Goal: Task Accomplishment & Management: Use online tool/utility

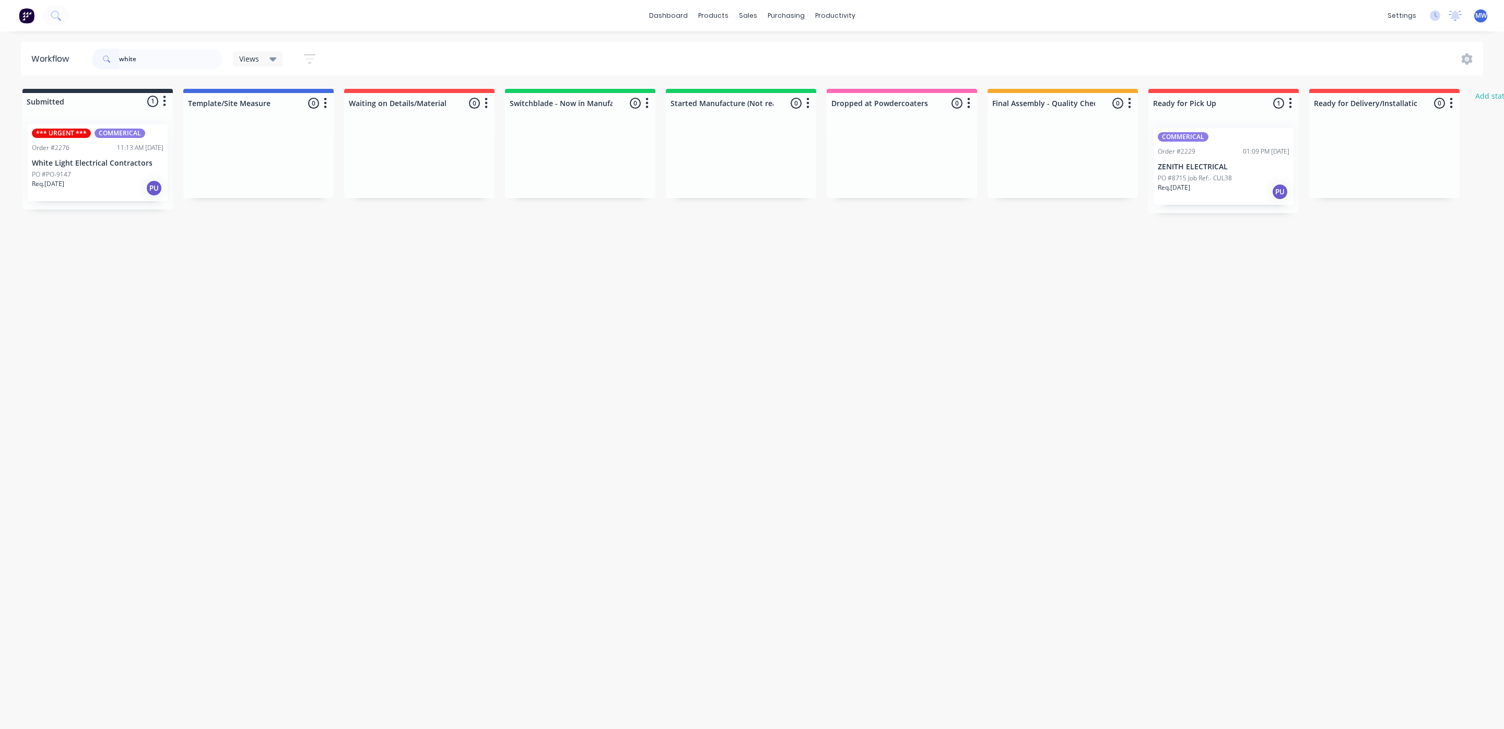
type input "white"
click at [98, 189] on div "Req. 09/09/25 PU" at bounding box center [98, 188] width 132 height 18
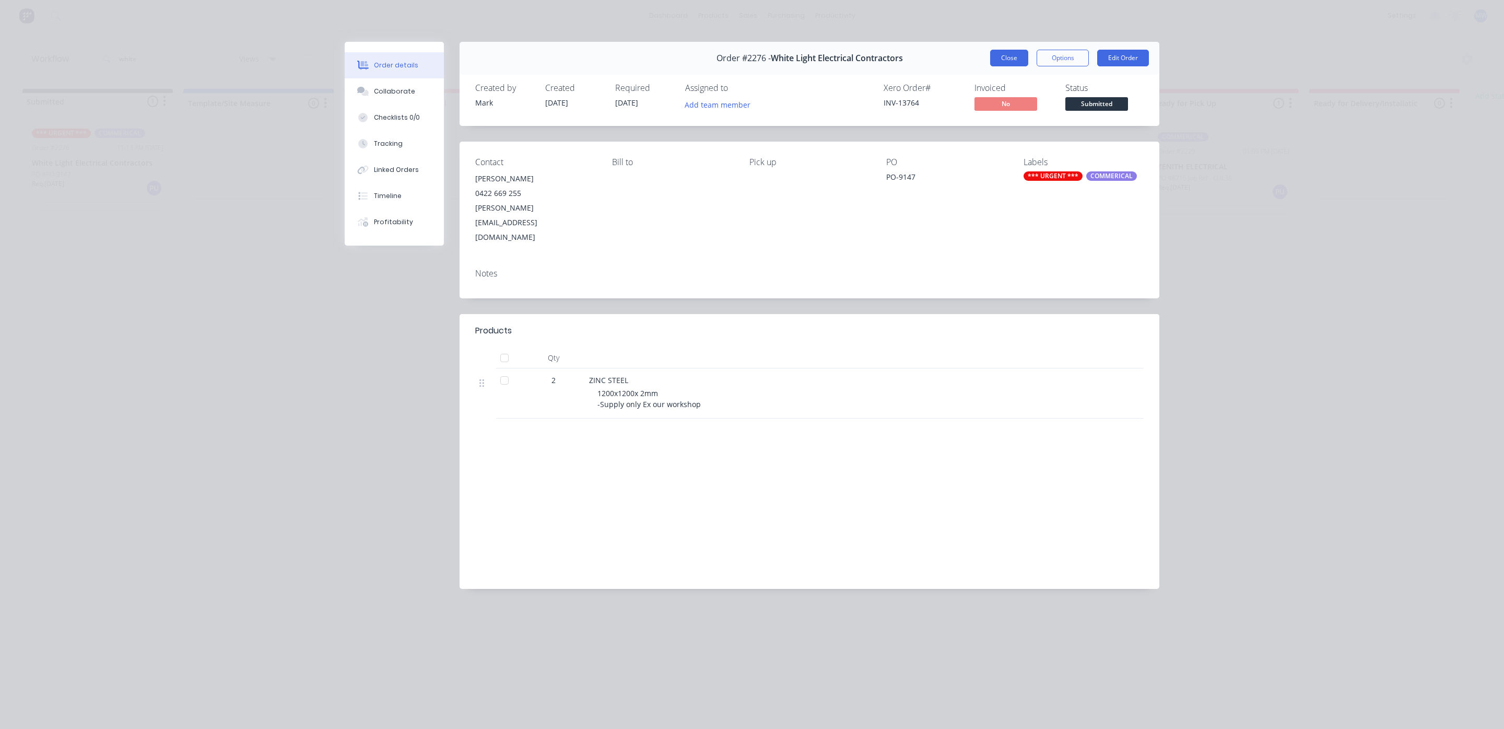
click at [1011, 58] on button "Close" at bounding box center [1009, 58] width 38 height 17
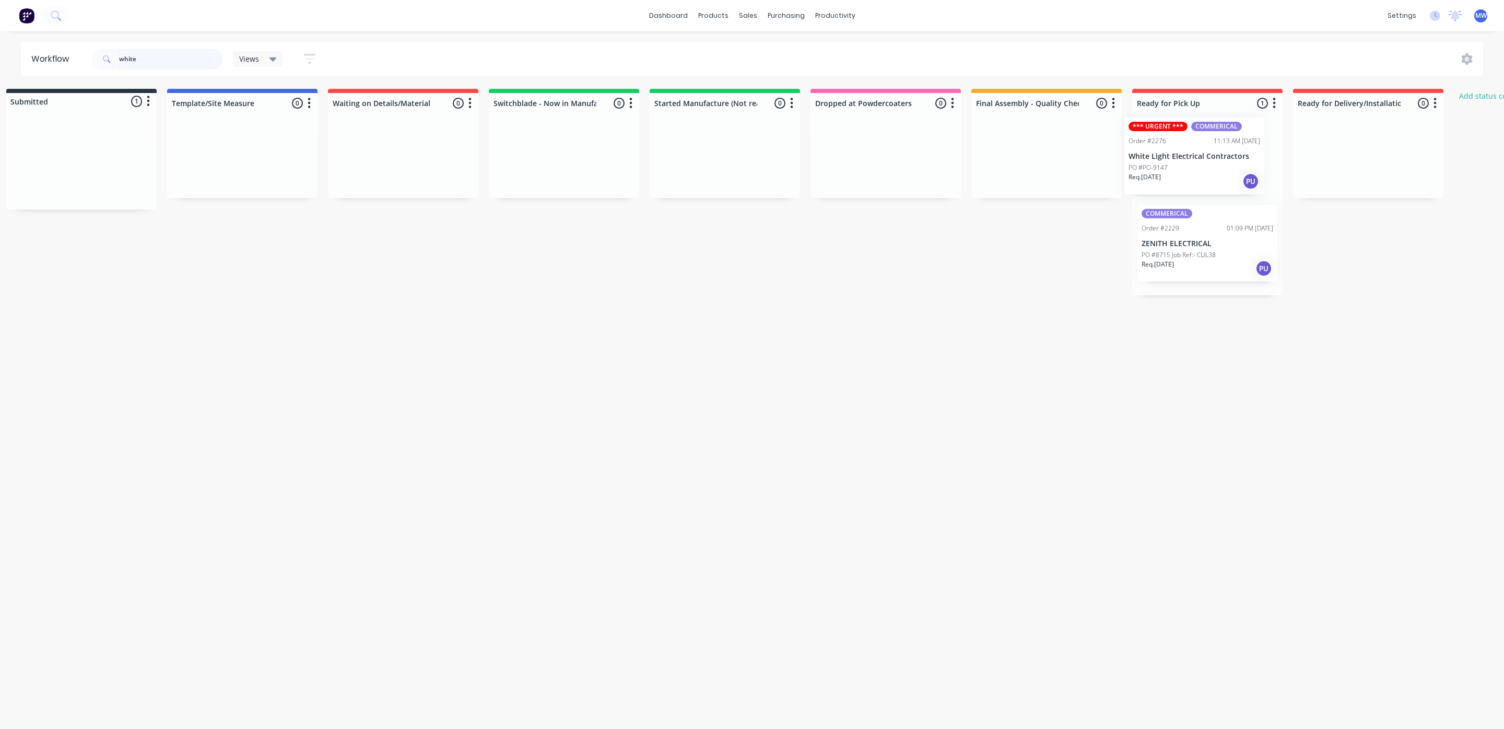
drag, startPoint x: 90, startPoint y: 171, endPoint x: 1193, endPoint y: 166, distance: 1103.2
click at [1193, 166] on div "Submitted 1 Status colour #273444 hex #273444 Save Cancel Summaries Total order…" at bounding box center [847, 192] width 1742 height 206
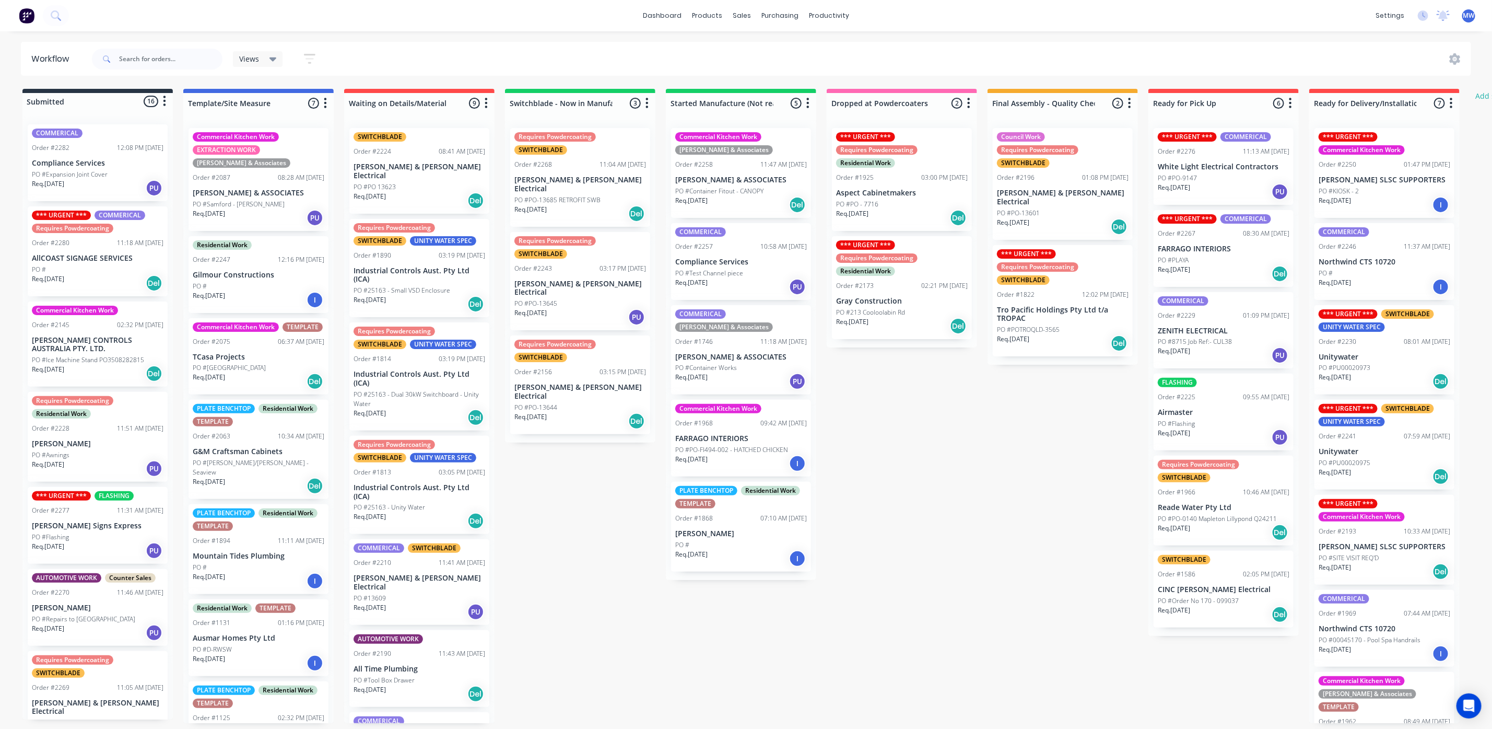
drag, startPoint x: 112, startPoint y: 60, endPoint x: 119, endPoint y: 63, distance: 7.8
click at [115, 60] on span at bounding box center [105, 59] width 27 height 21
click at [121, 63] on input "text" at bounding box center [170, 59] width 103 height 21
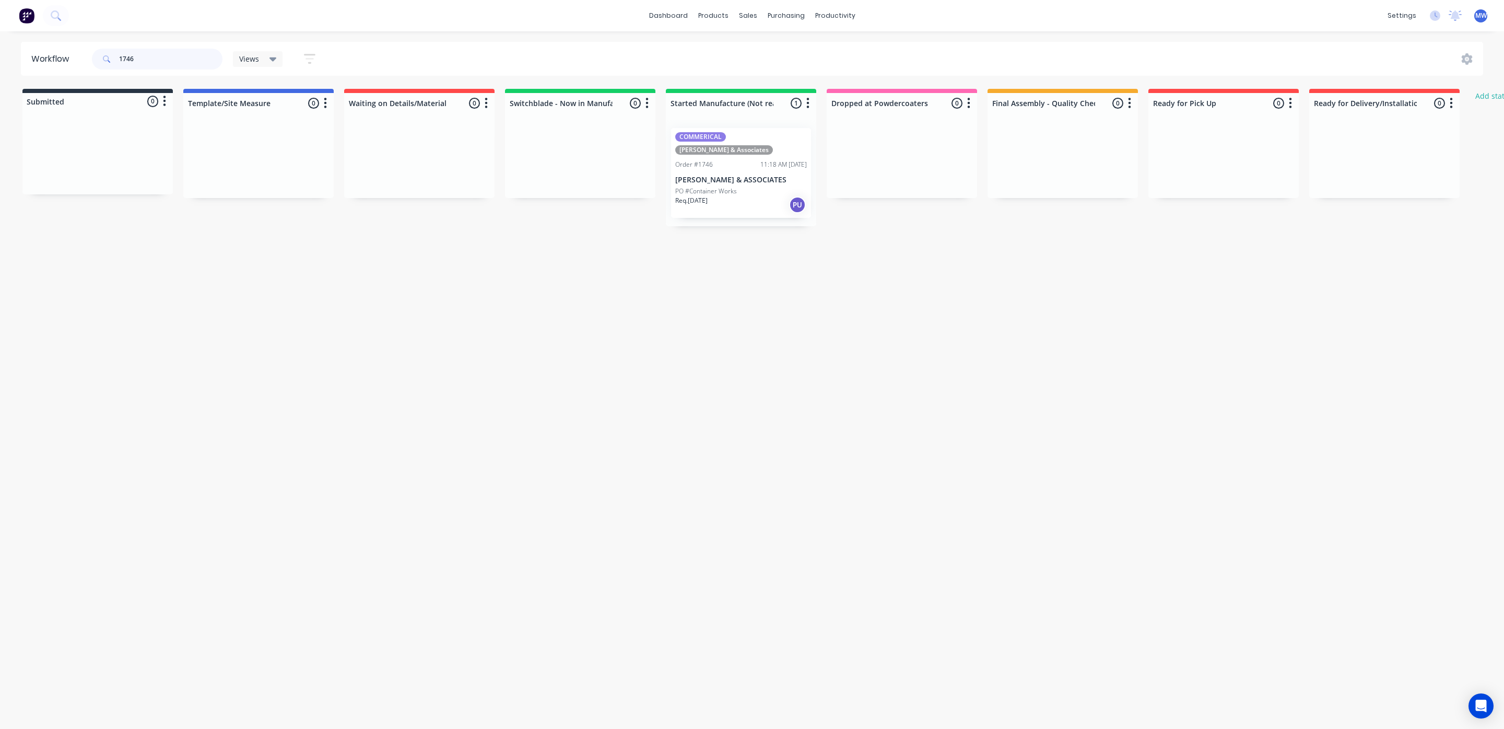
drag, startPoint x: 166, startPoint y: 51, endPoint x: 52, endPoint y: 46, distance: 114.5
click at [52, 46] on header "Workflow 1746 Views Save new view None (Default) edit SCSM - MAIN edit SUNCOAST…" at bounding box center [752, 59] width 1463 height 34
type input "2257"
drag, startPoint x: 154, startPoint y: 55, endPoint x: 51, endPoint y: 47, distance: 103.2
click at [49, 45] on header "Workflow 2257 Views Save new view None (Default) edit SCSM - MAIN edit SUNCOAST…" at bounding box center [752, 59] width 1463 height 34
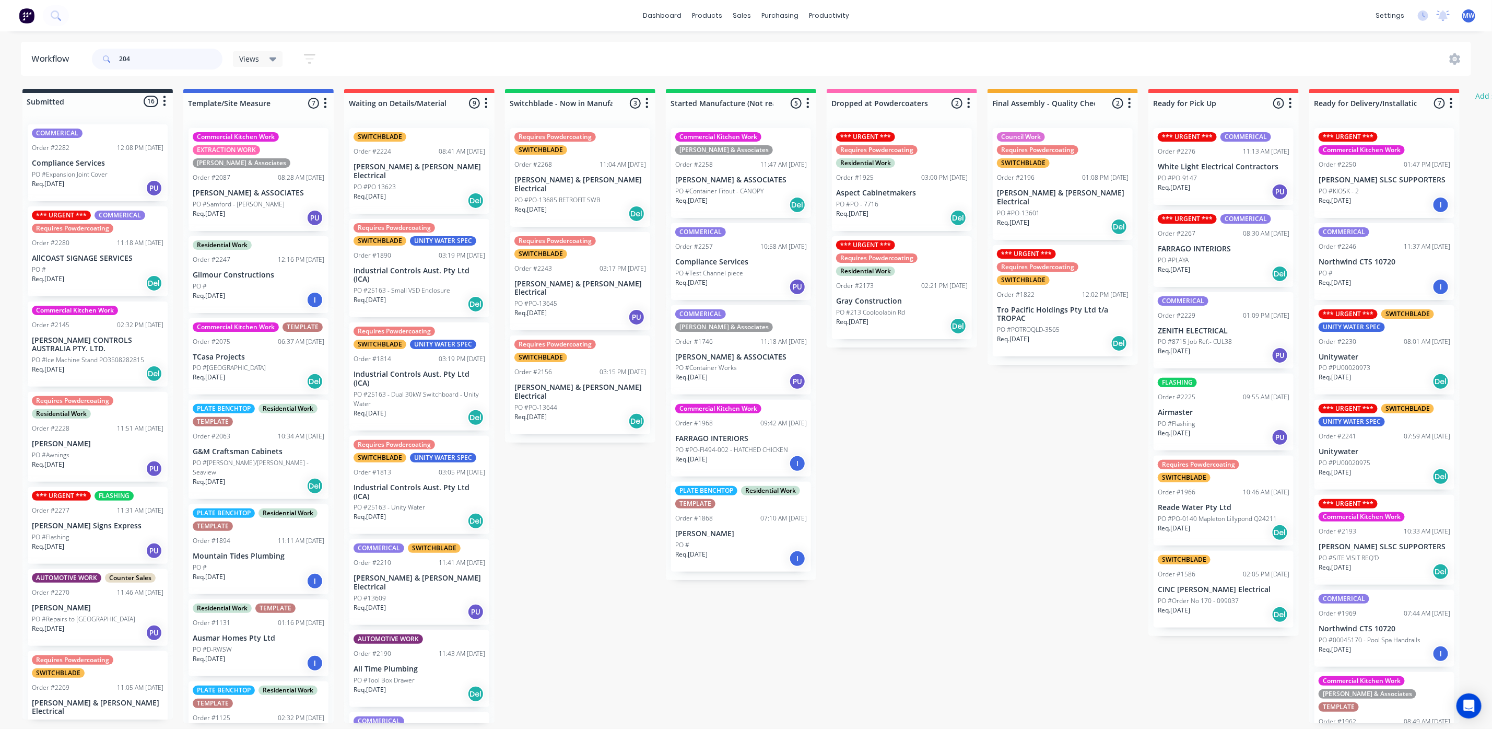
type input "2046"
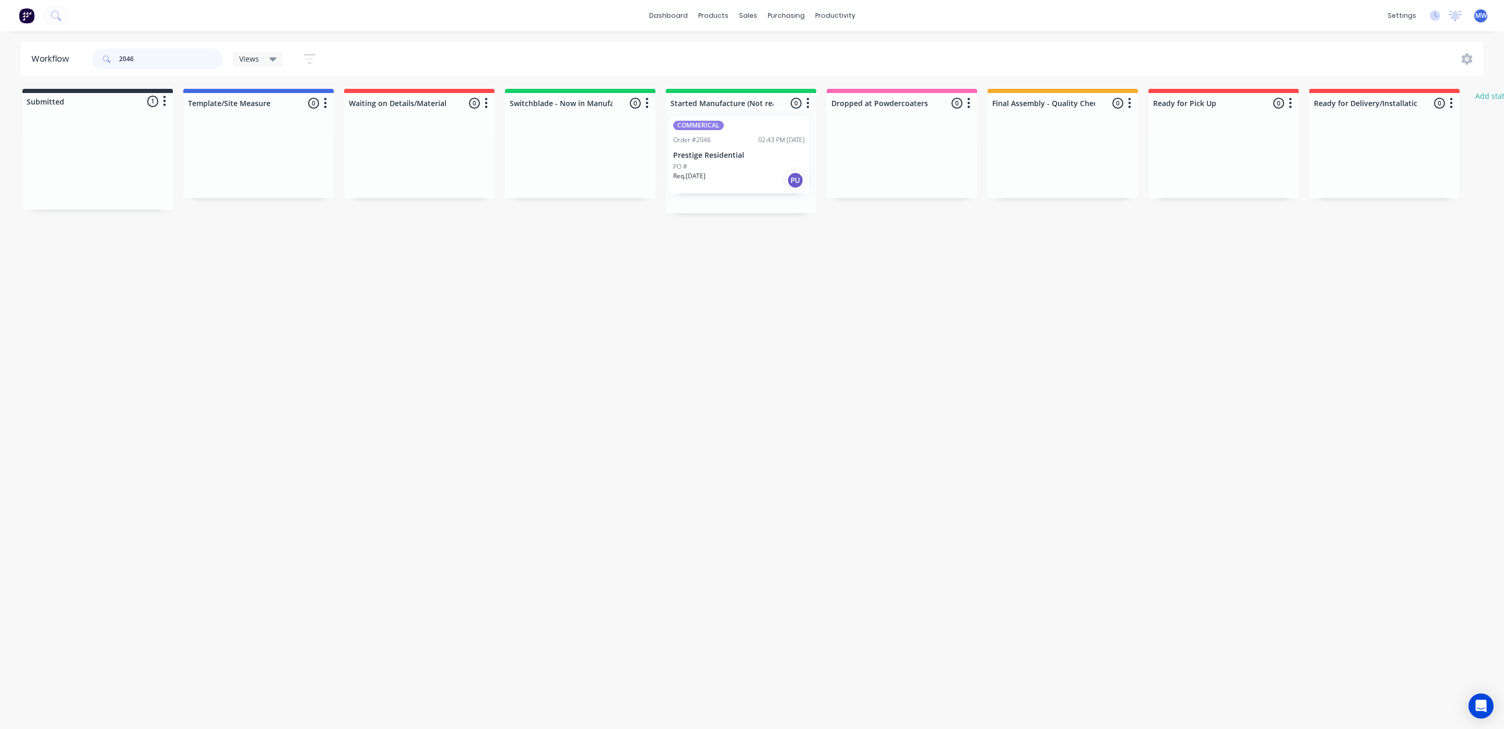
drag, startPoint x: 85, startPoint y: 180, endPoint x: 731, endPoint y: 173, distance: 645.6
click at [731, 173] on div "Submitted 1 Status colour #273444 hex #273444 Save Cancel Summaries Total order…" at bounding box center [863, 151] width 1742 height 124
drag, startPoint x: 158, startPoint y: 54, endPoint x: 81, endPoint y: 55, distance: 76.8
click at [105, 63] on div "2046" at bounding box center [157, 59] width 131 height 21
drag, startPoint x: 68, startPoint y: 193, endPoint x: 718, endPoint y: 187, distance: 650.3
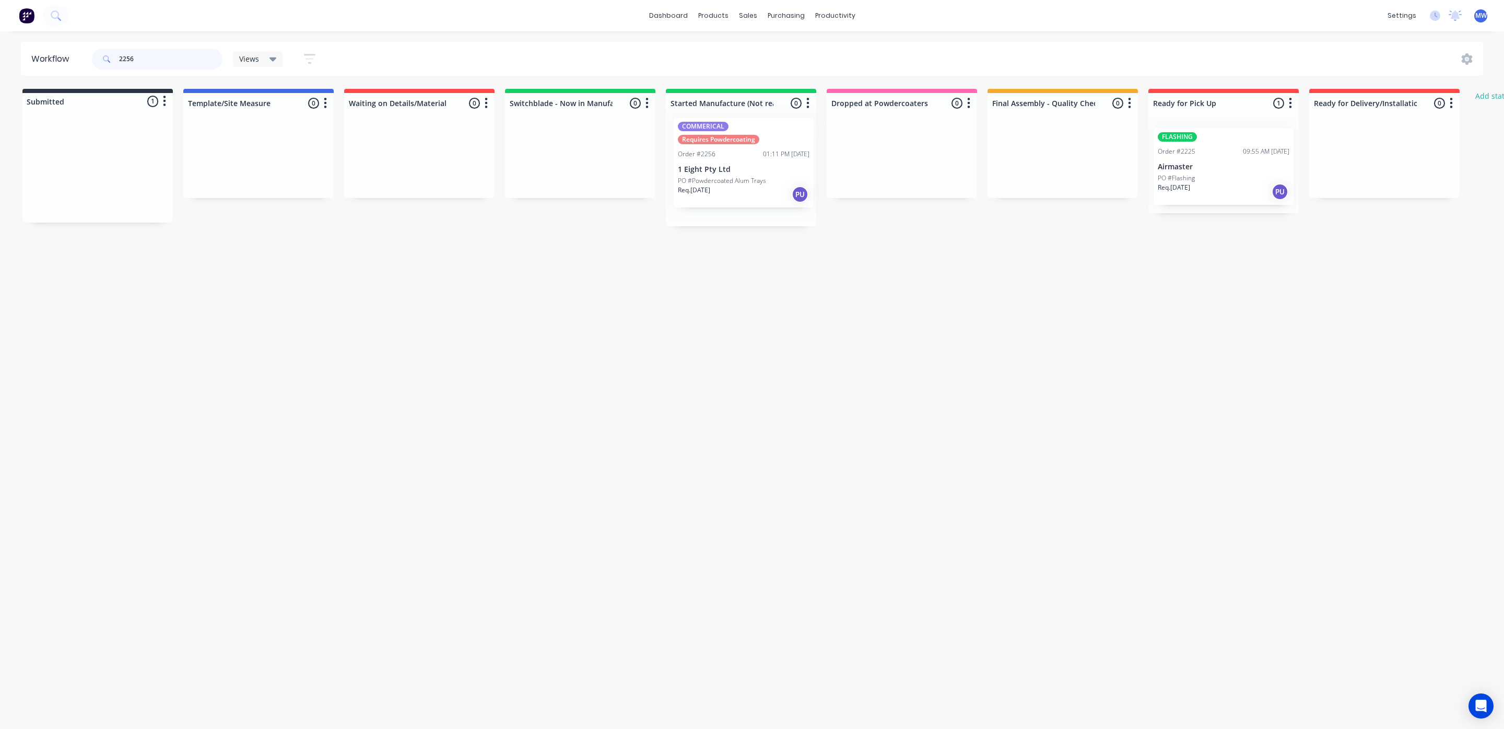
click at [718, 187] on div "Submitted 1 Status colour #273444 hex #273444 Save Cancel Summaries Total order…" at bounding box center [863, 157] width 1742 height 137
type input "2"
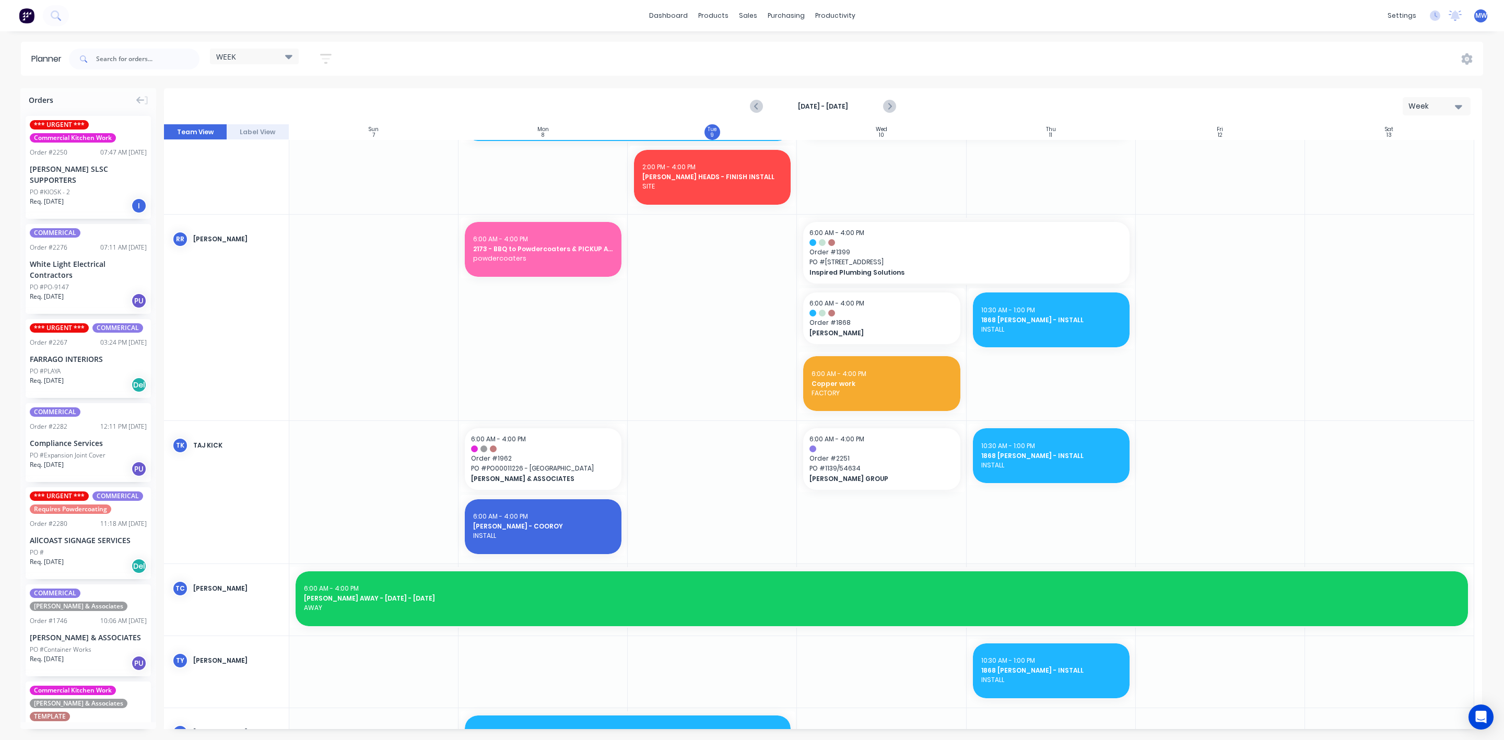
scroll to position [1614, 0]
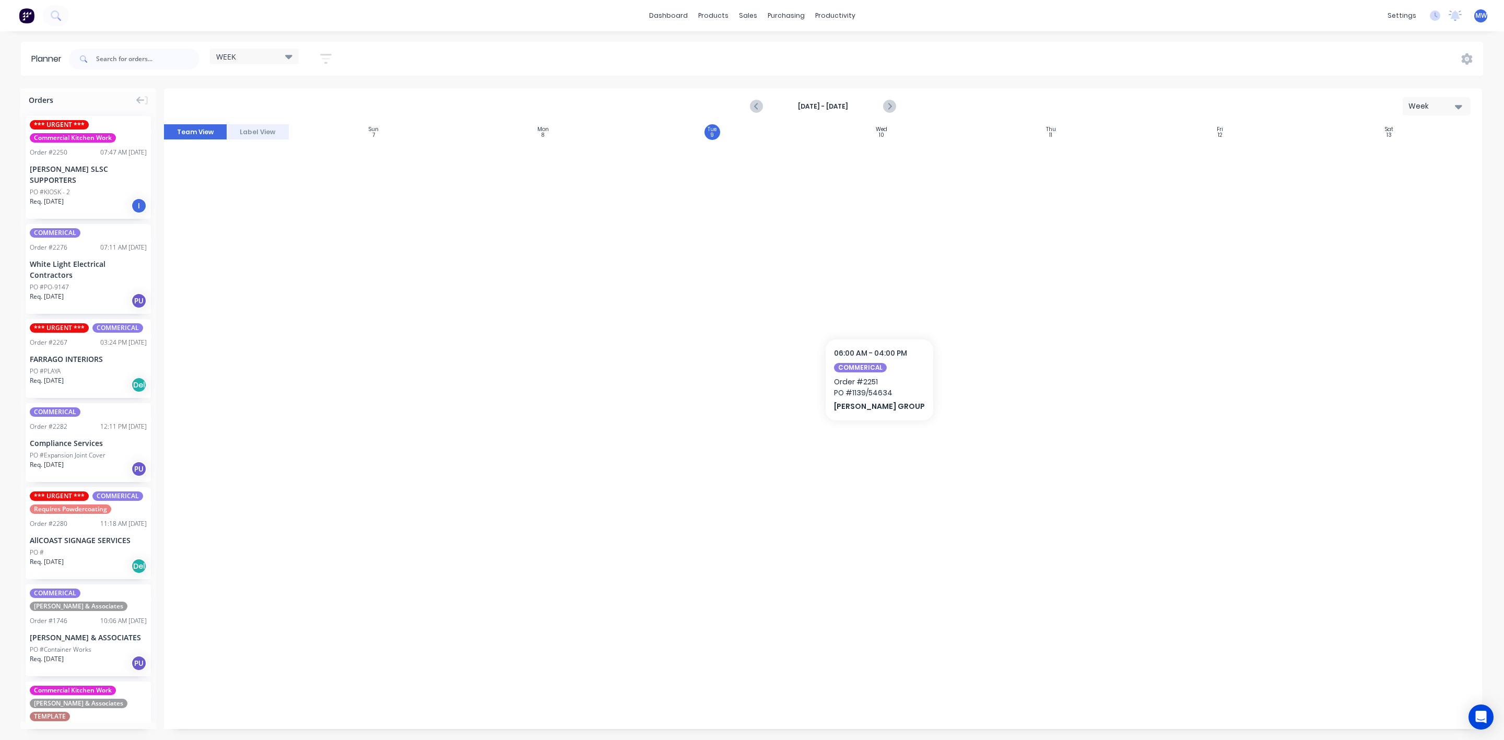
scroll to position [1614, 0]
